Goal: Task Accomplishment & Management: Use online tool/utility

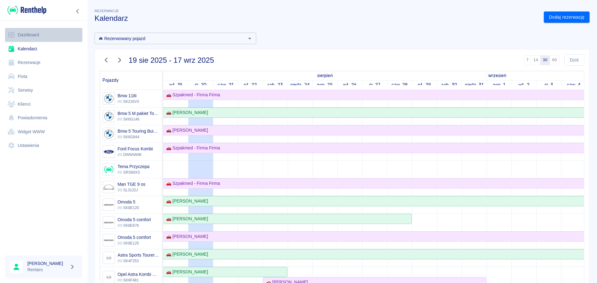
click at [17, 39] on link "Dashboard" at bounding box center [43, 35] width 77 height 14
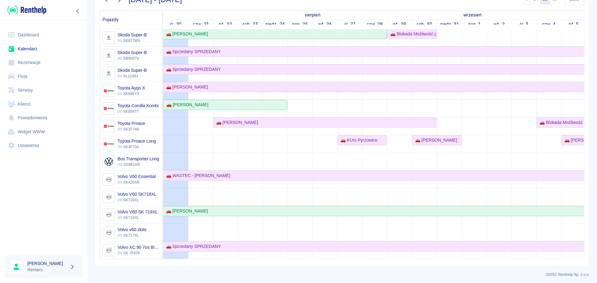
scroll to position [62, 0]
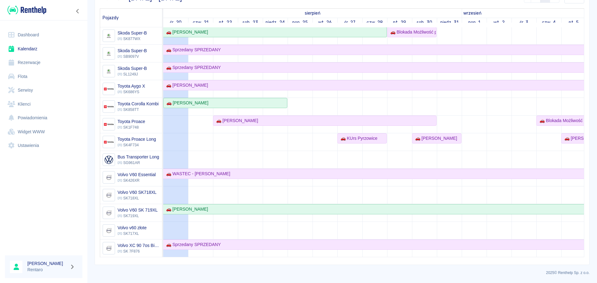
click at [37, 38] on link "Dashboard" at bounding box center [43, 35] width 77 height 14
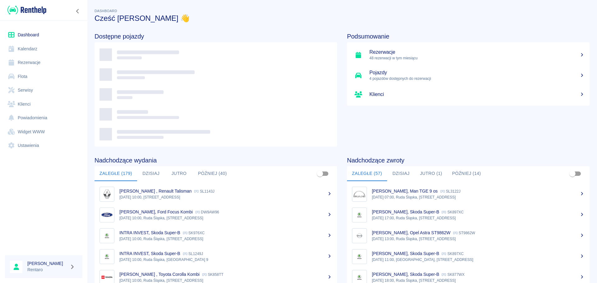
click at [41, 36] on link "Dashboard" at bounding box center [43, 35] width 77 height 14
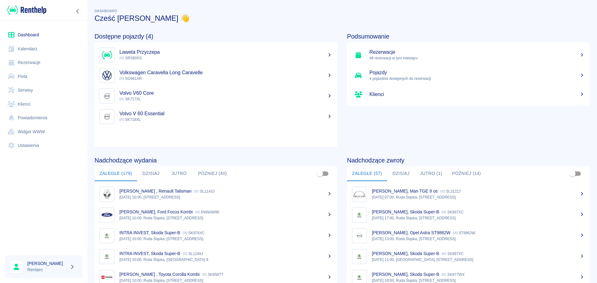
click at [27, 56] on link "Rezerwacje" at bounding box center [43, 63] width 77 height 14
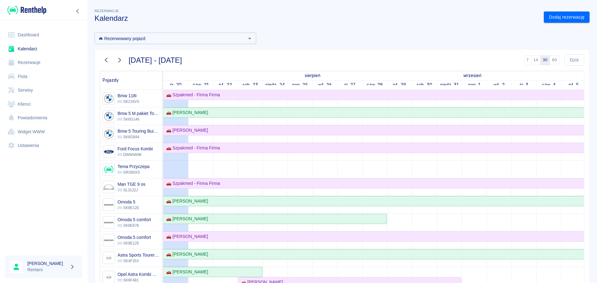
click at [30, 59] on link "Rezerwacje" at bounding box center [43, 63] width 77 height 14
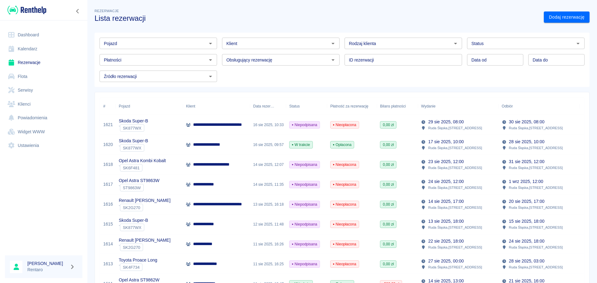
click at [35, 47] on link "Kalendarz" at bounding box center [43, 49] width 77 height 14
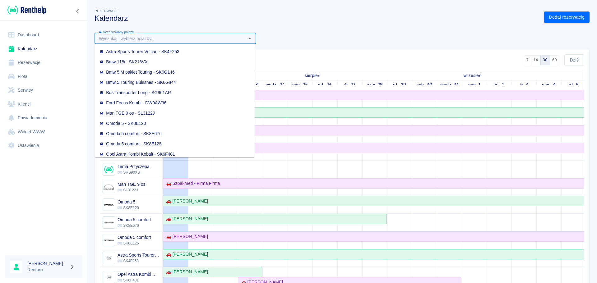
click at [174, 38] on input "Rezerwowany pojazd" at bounding box center [170, 39] width 148 height 8
click at [293, 26] on div "Rezerwacje Kalendarz Dodaj rezerwację Rezerwowany pojazd Rezerwowany pojazd 20 …" at bounding box center [342, 164] width 510 height 325
click at [226, 39] on input "Rezerwowany pojazd" at bounding box center [170, 39] width 148 height 8
click at [298, 33] on div "Rezerwowany pojazd Rezerwowany pojazd 20 sie 2025 - 18 wrz 2025 7 14 30 60 Dziś…" at bounding box center [340, 178] width 500 height 300
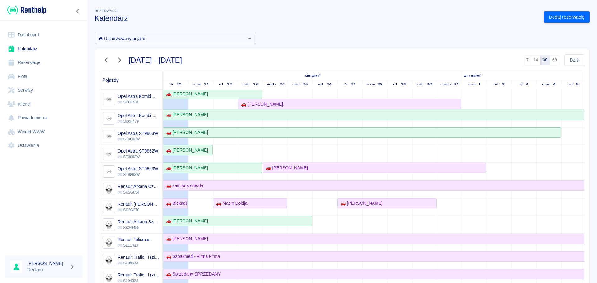
scroll to position [187, 0]
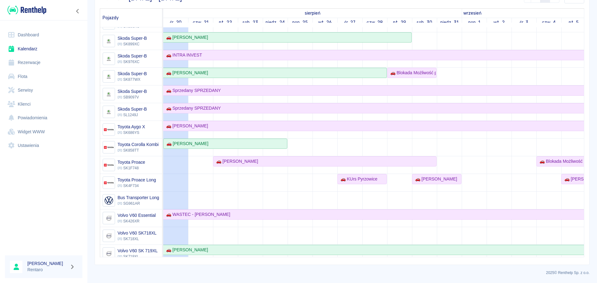
scroll to position [487, 0]
